Goal: Transaction & Acquisition: Register for event/course

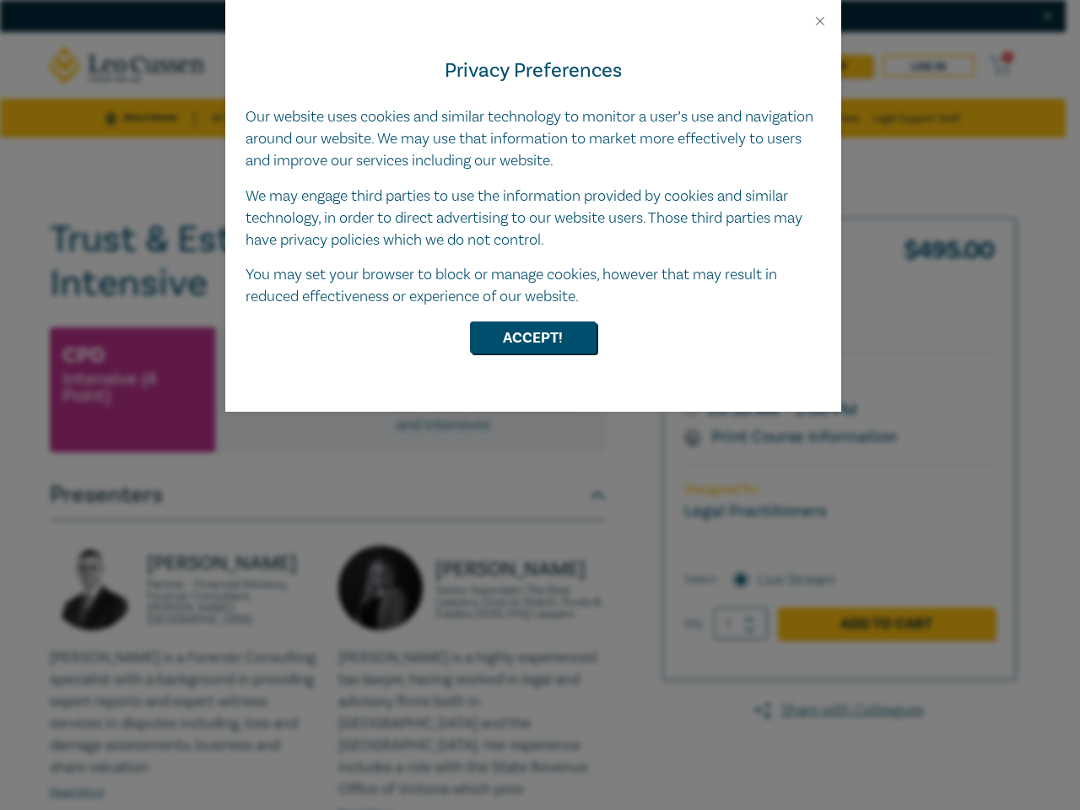
click at [540, 405] on div "Privacy Preferences Our website uses cookies and similar technology to monitor …" at bounding box center [533, 220] width 616 height 383
click at [820, 21] on button "Close" at bounding box center [820, 21] width 15 height 15
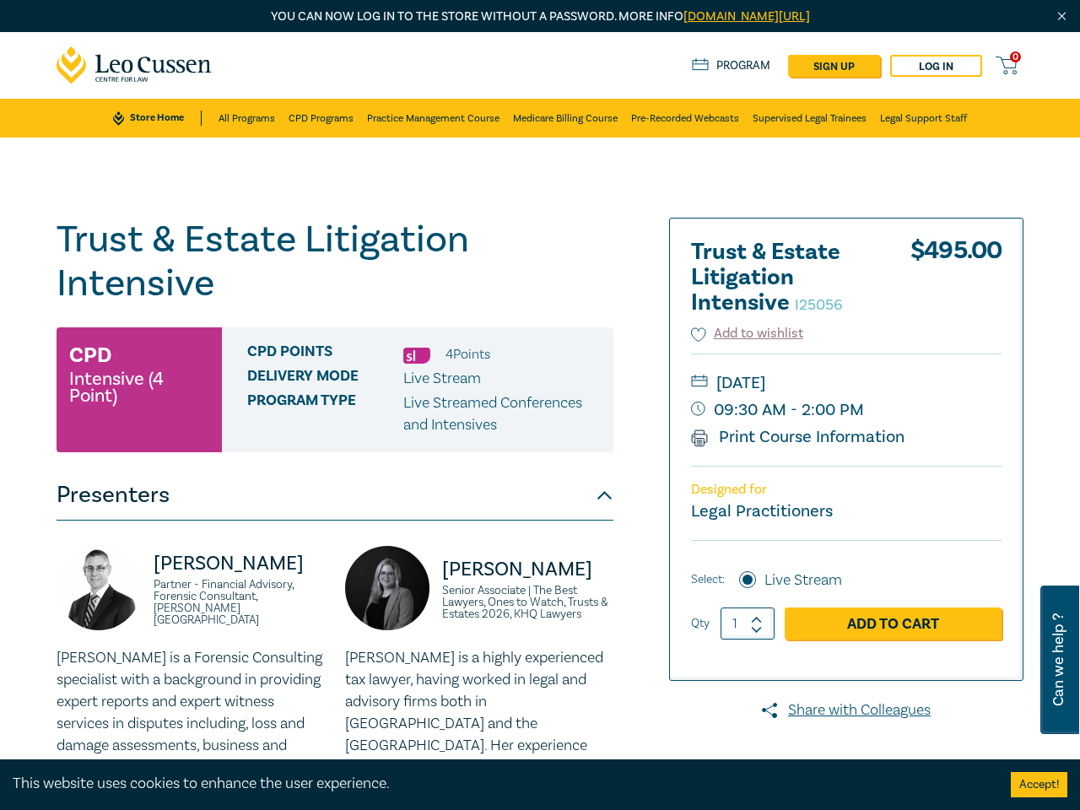
click at [533, 338] on div "CPD Points 4 Point s Delivery Mode Live Stream Program type Live Streamed Confe…" at bounding box center [418, 390] width 392 height 125
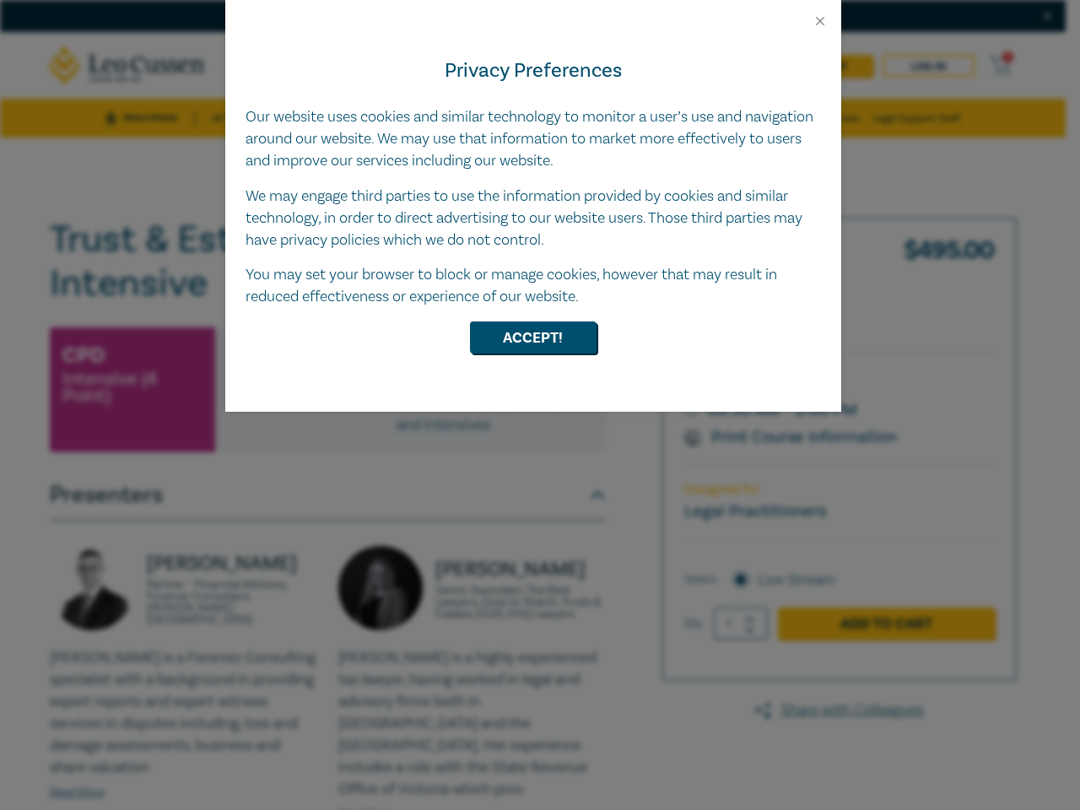
click at [540, 405] on div "Privacy Preferences Our website uses cookies and similar technology to monitor …" at bounding box center [533, 220] width 616 height 383
click at [820, 21] on button "Close" at bounding box center [820, 21] width 15 height 15
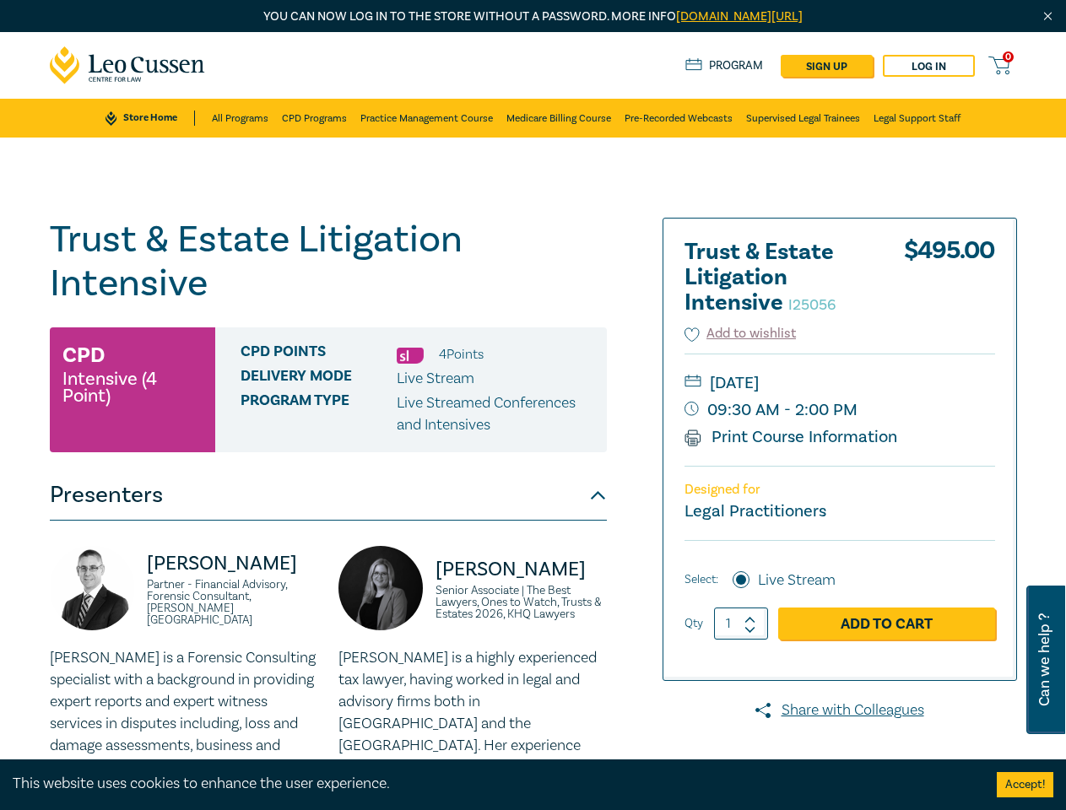
click at [533, 338] on div "CPD Points 4 Point s Delivery Mode Live Stream Program type Live Streamed Confe…" at bounding box center [411, 390] width 392 height 125
